Goal: Transaction & Acquisition: Purchase product/service

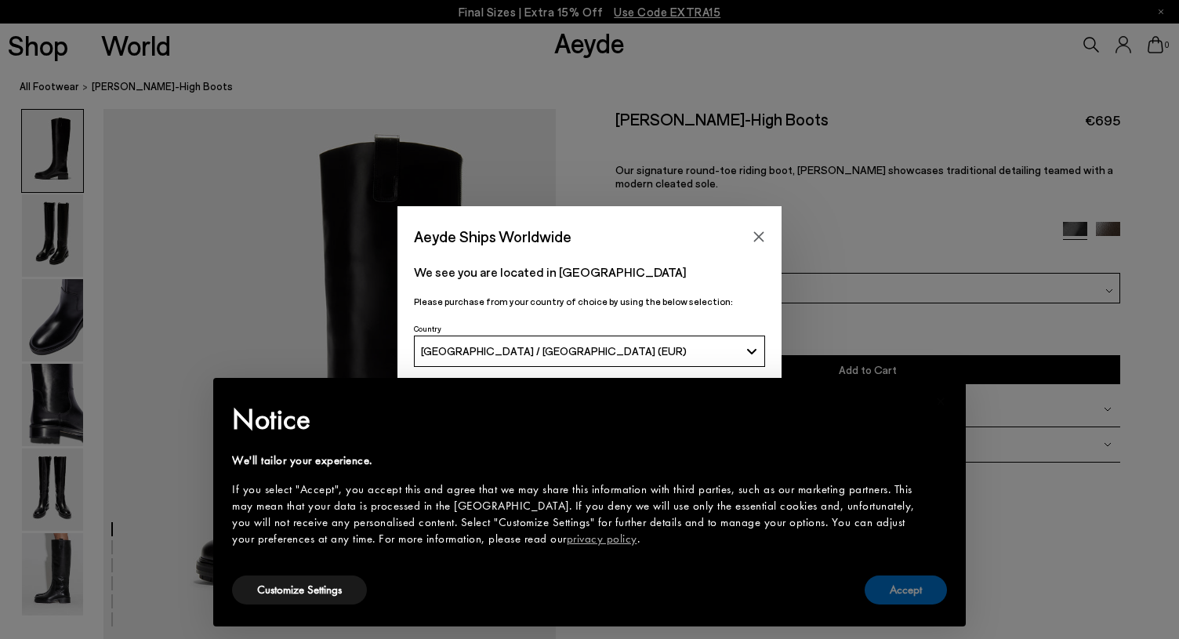
click at [896, 603] on button "Accept" at bounding box center [905, 589] width 82 height 29
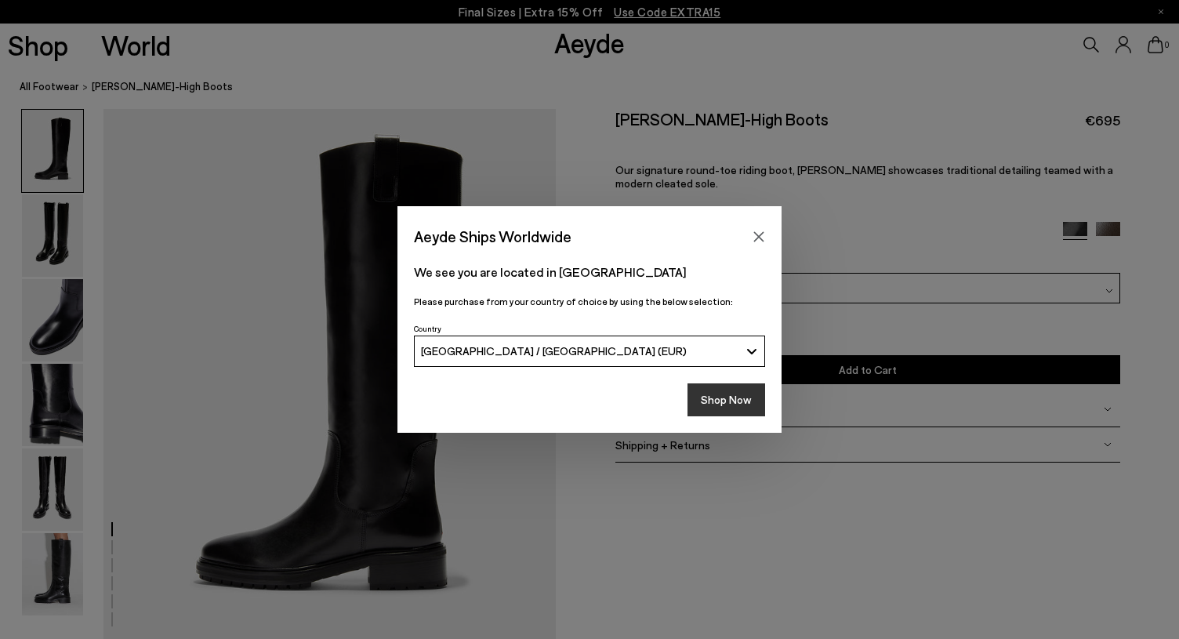
click at [729, 405] on button "Shop Now" at bounding box center [726, 399] width 78 height 33
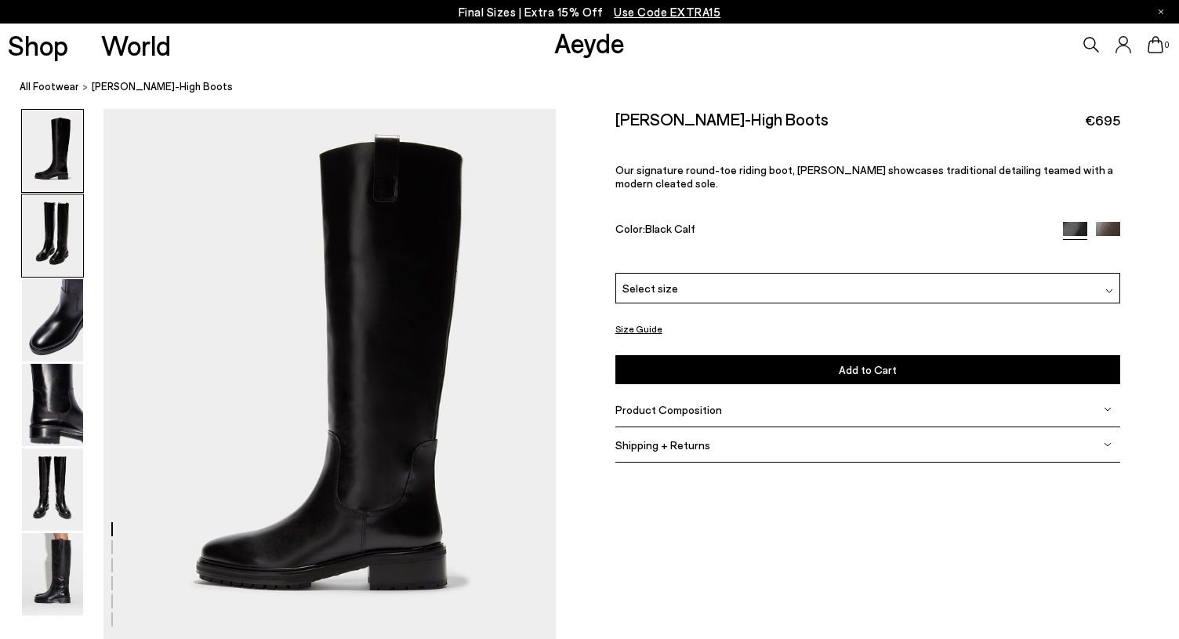
click at [27, 223] on img at bounding box center [52, 235] width 61 height 82
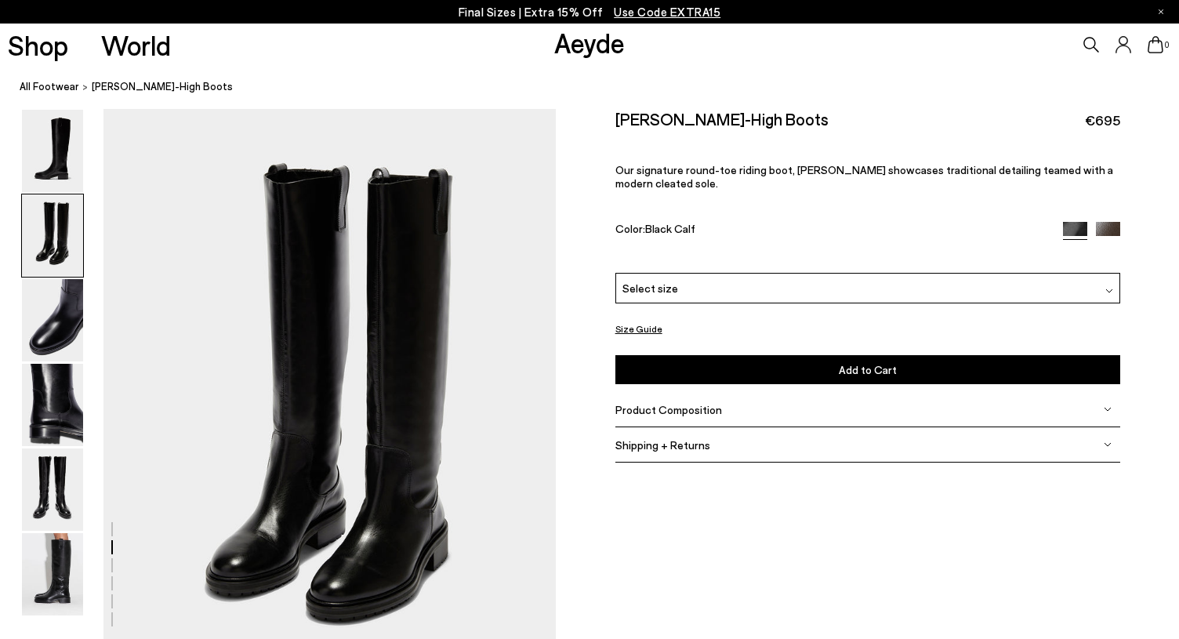
scroll to position [534, 0]
click at [1112, 222] on img at bounding box center [1108, 234] width 24 height 24
